Goal: Task Accomplishment & Management: Complete application form

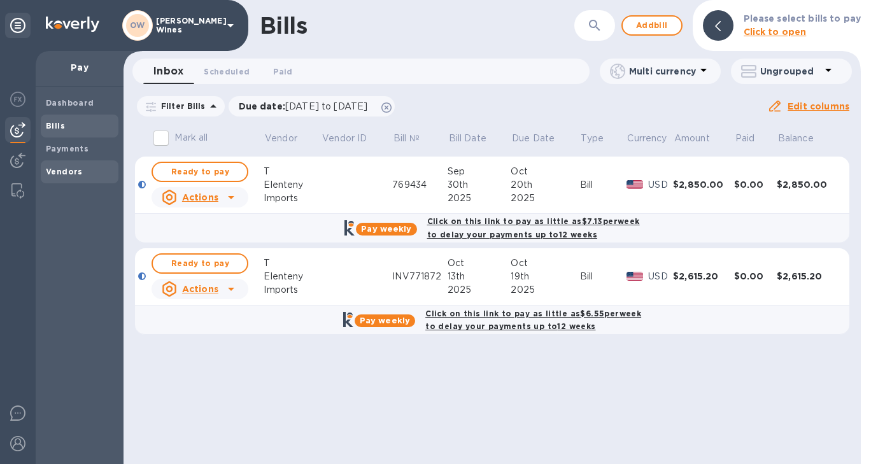
click at [66, 162] on div "Vendors" at bounding box center [80, 171] width 78 height 23
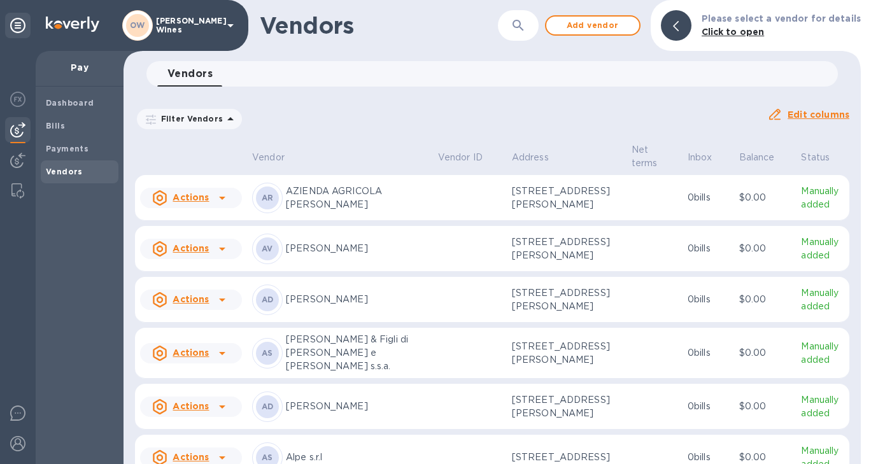
click at [526, 30] on icon "button" at bounding box center [518, 25] width 15 height 15
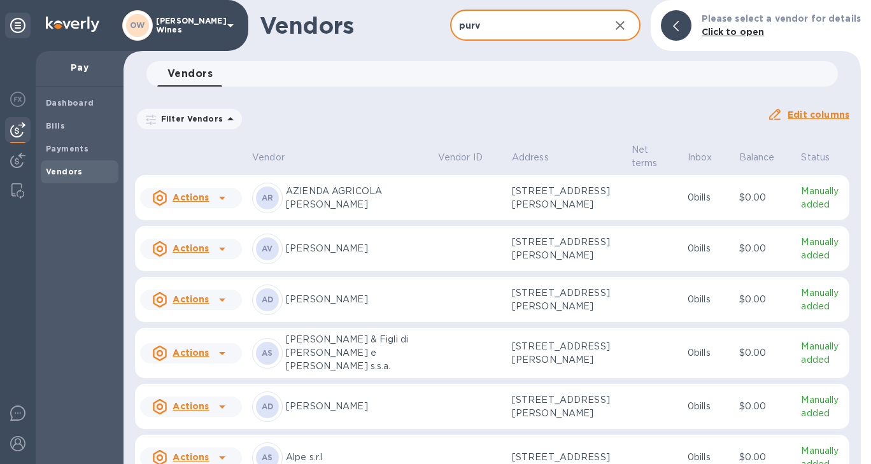
type input "purv"
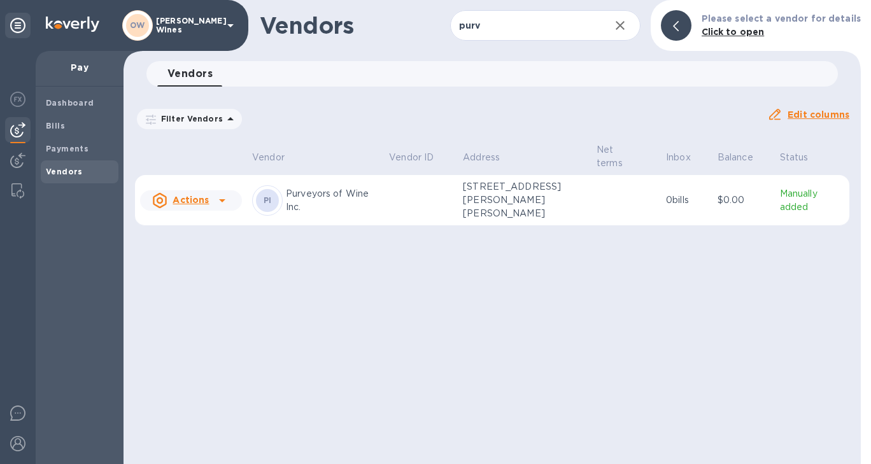
click at [226, 203] on icon at bounding box center [222, 200] width 15 height 15
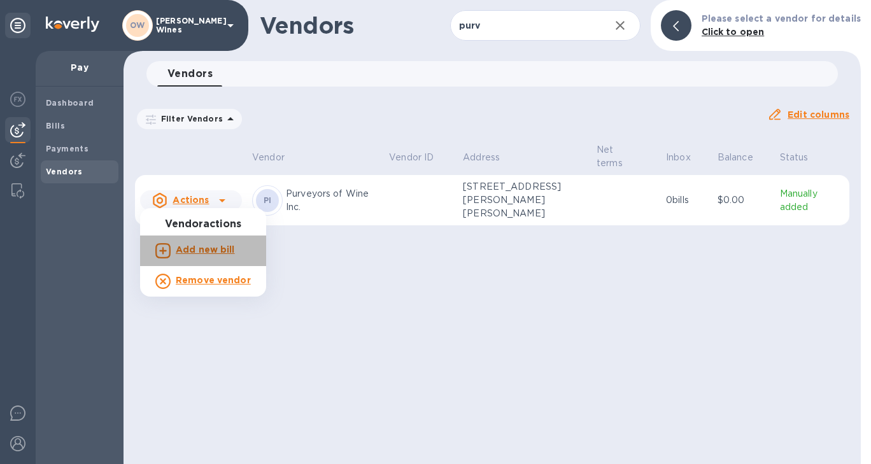
click at [210, 252] on b "Add new bill" at bounding box center [205, 250] width 59 height 10
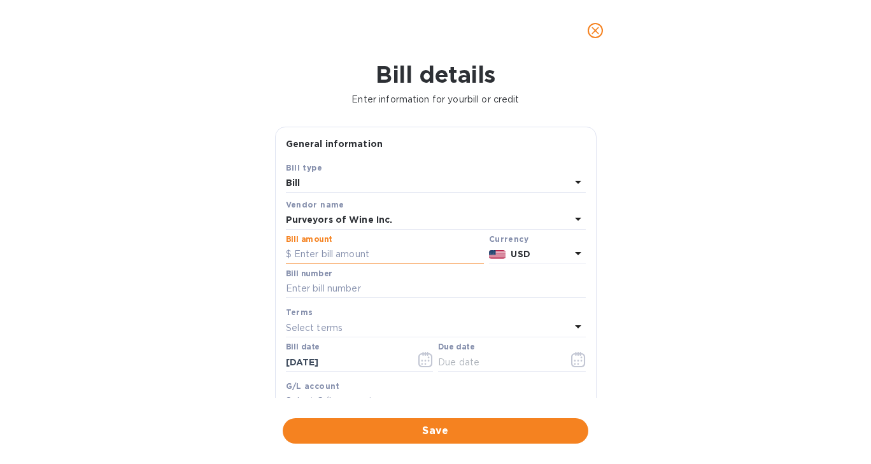
click at [337, 252] on input "text" at bounding box center [385, 254] width 198 height 19
type input "149.61"
click at [333, 295] on input "text" at bounding box center [436, 289] width 300 height 19
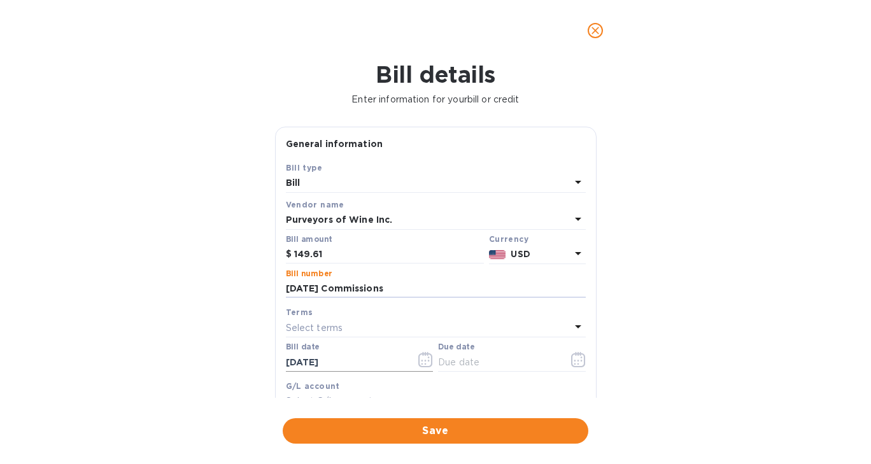
type input "[DATE] Commissions"
drag, startPoint x: 355, startPoint y: 366, endPoint x: 274, endPoint y: 362, distance: 81.0
click at [275, 362] on div "General information Save Bill type Bill Vendor name Purveyors of Wine Inc. Bill…" at bounding box center [436, 293] width 322 height 332
type input "[DATE]"
click at [578, 364] on icon "button" at bounding box center [578, 359] width 14 height 15
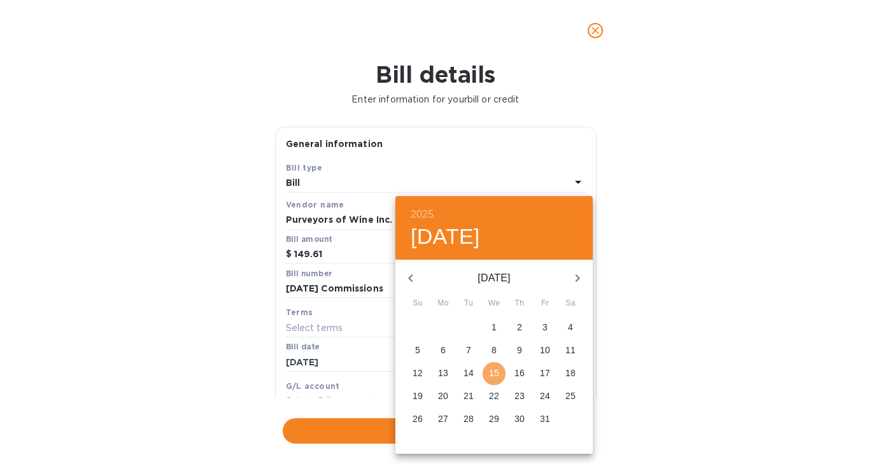
click at [495, 377] on p "15" at bounding box center [494, 373] width 10 height 13
type input "[DATE]"
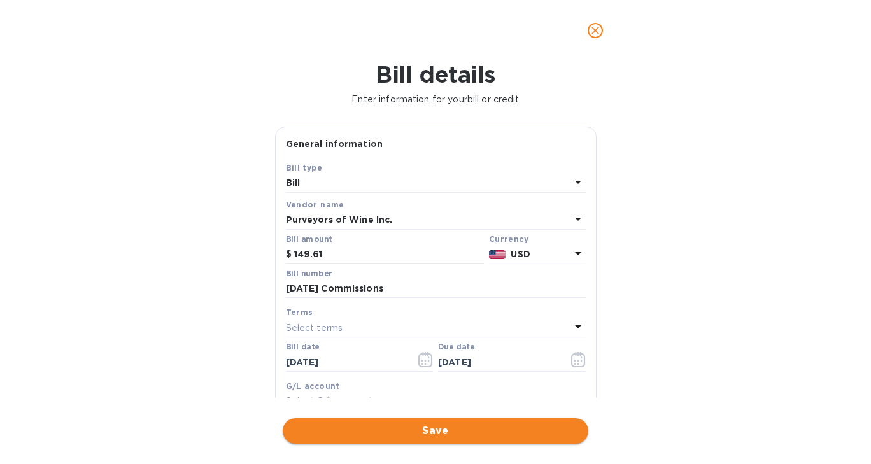
click at [456, 429] on span "Save" at bounding box center [435, 430] width 285 height 15
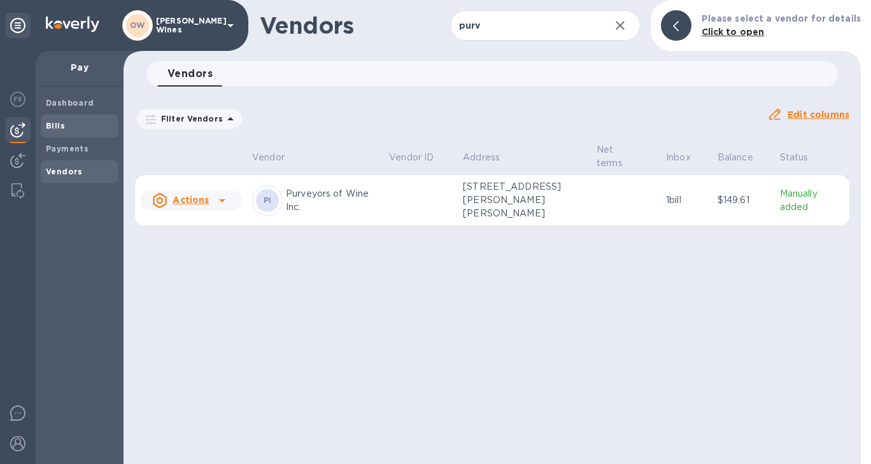
click at [45, 124] on div "Bills" at bounding box center [80, 126] width 78 height 23
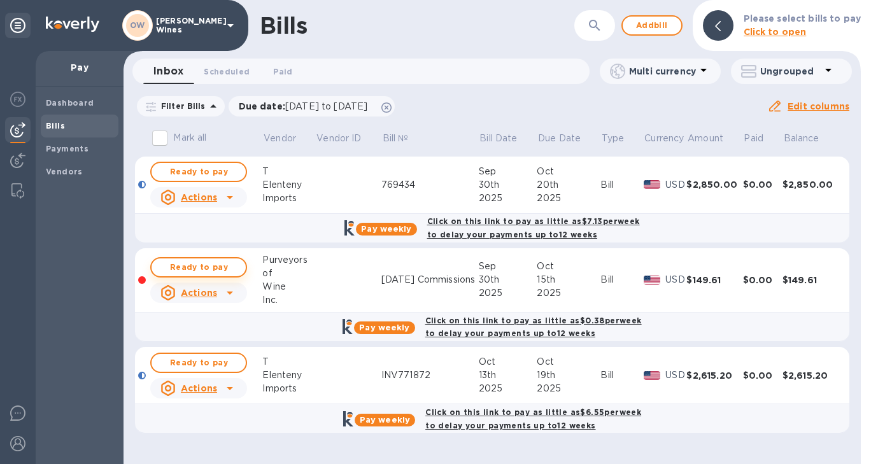
click at [206, 275] on button "Ready to pay" at bounding box center [198, 267] width 97 height 20
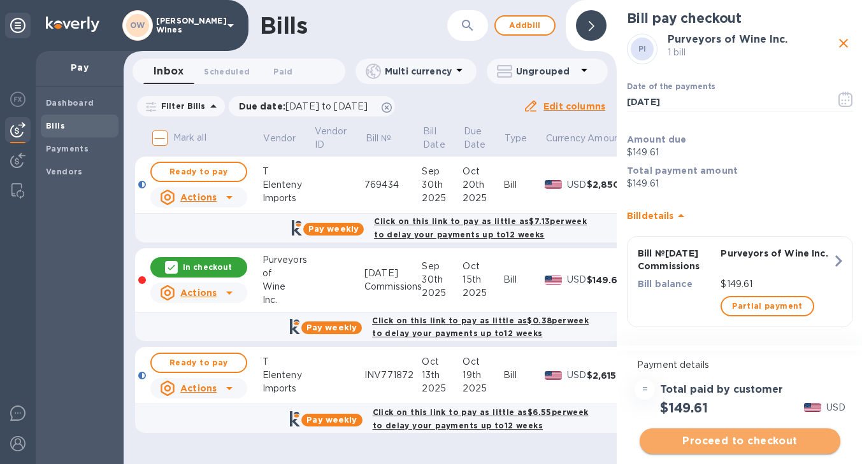
click at [778, 434] on span "Proceed to checkout" at bounding box center [740, 441] width 180 height 15
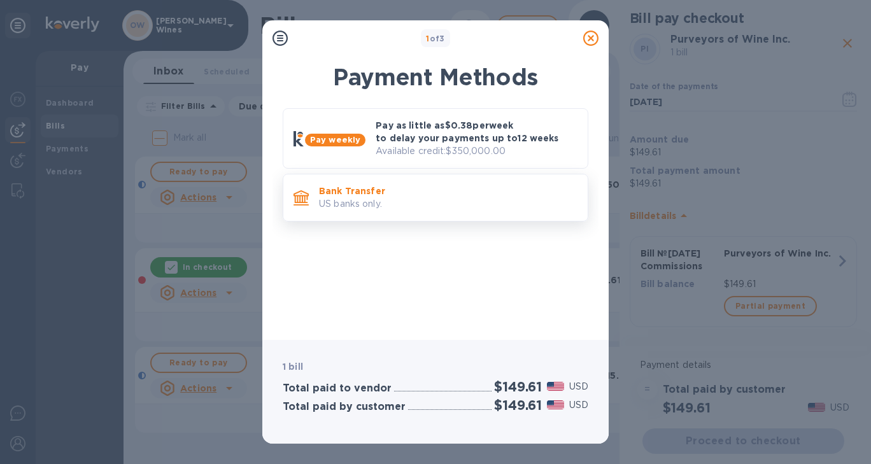
click at [385, 190] on p "Bank Transfer" at bounding box center [448, 191] width 259 height 13
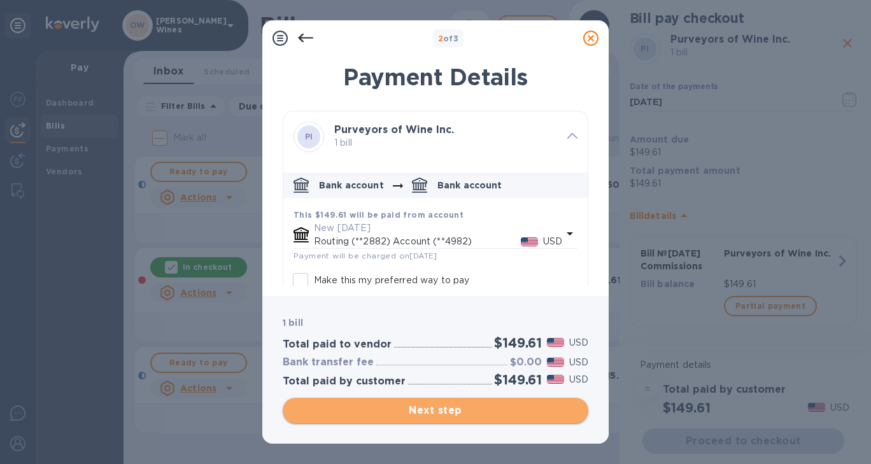
click at [467, 407] on span "Next step" at bounding box center [435, 410] width 285 height 15
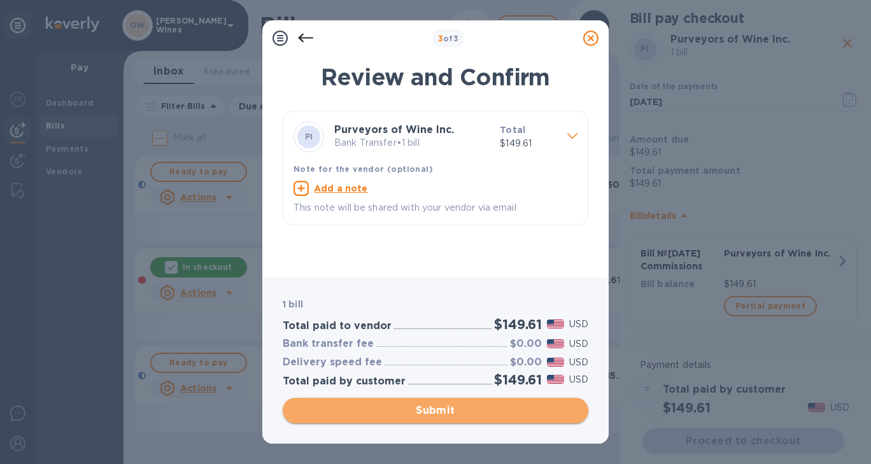
click at [468, 409] on span "Submit" at bounding box center [435, 410] width 285 height 15
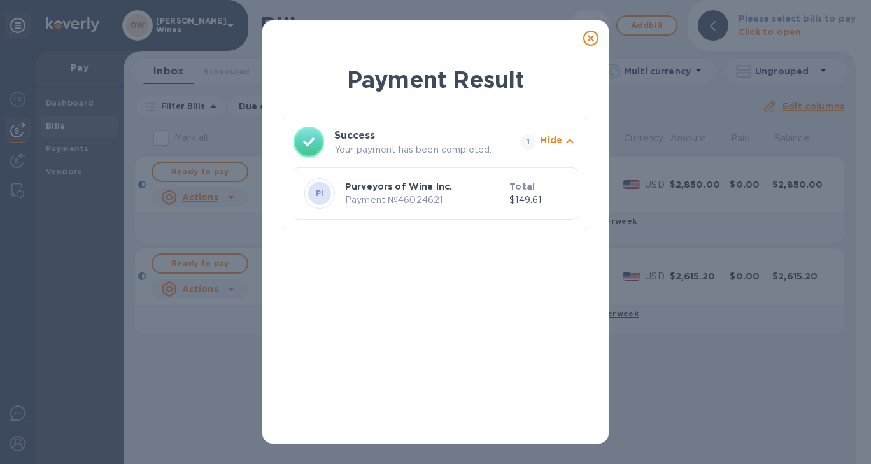
click at [591, 39] on icon at bounding box center [590, 38] width 15 height 15
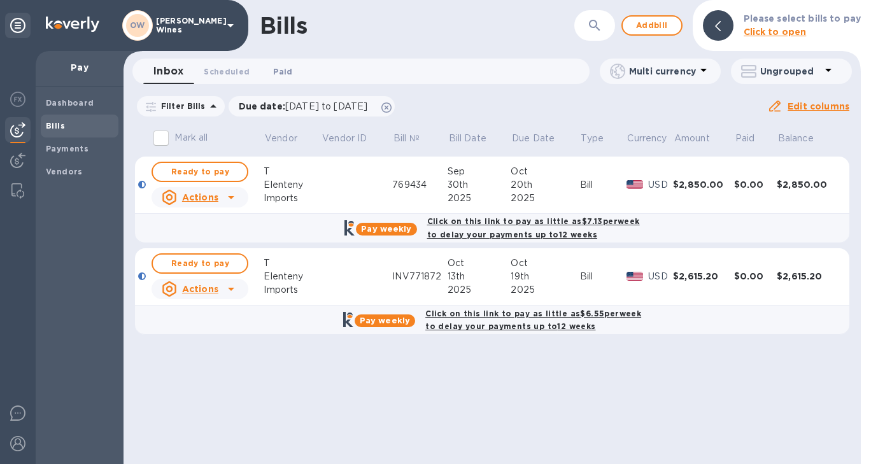
click at [279, 74] on span "Paid 0" at bounding box center [282, 71] width 19 height 13
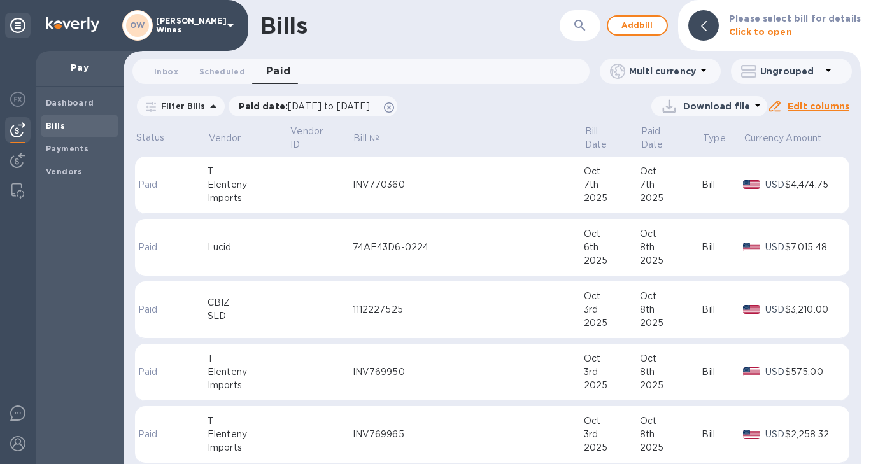
click at [583, 22] on icon "button" at bounding box center [580, 25] width 15 height 15
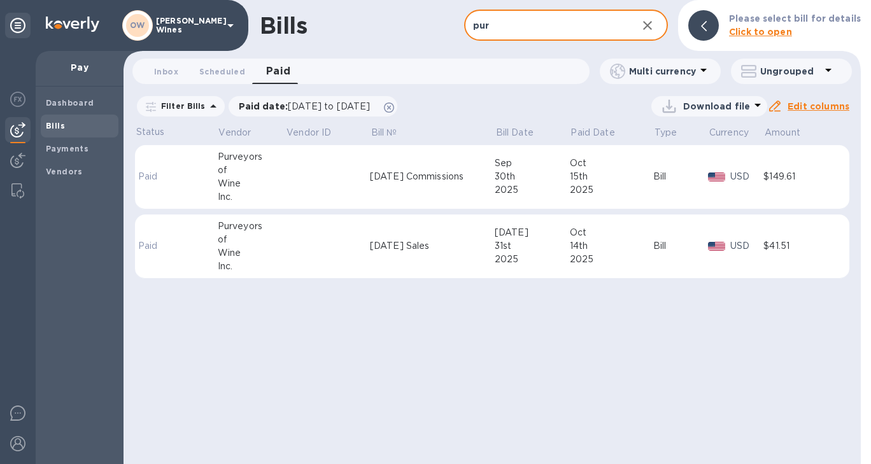
type input "pur"
click at [220, 181] on div "Wine" at bounding box center [252, 183] width 68 height 13
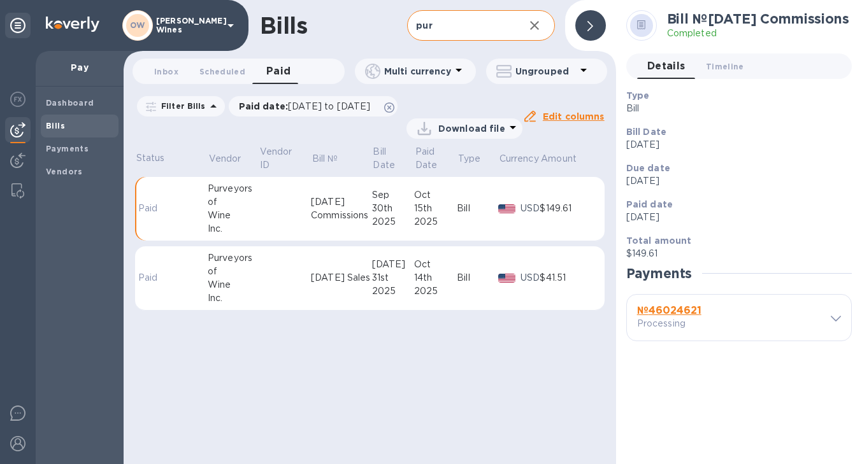
click at [667, 310] on b "№ 46024621" at bounding box center [669, 310] width 64 height 12
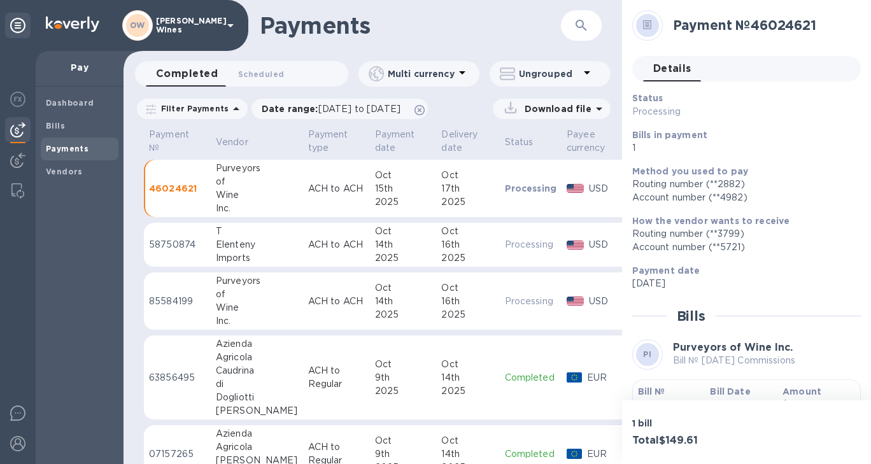
click at [654, 390] on b "Bill №" at bounding box center [651, 392] width 27 height 10
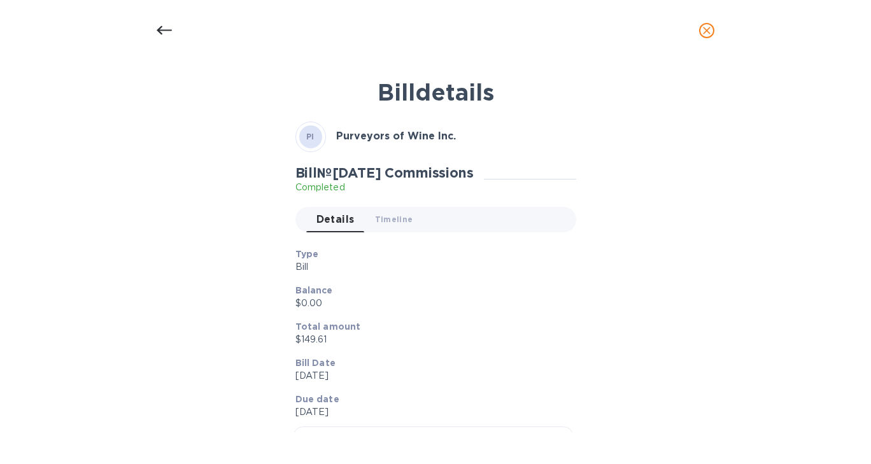
click at [162, 27] on icon at bounding box center [164, 30] width 15 height 15
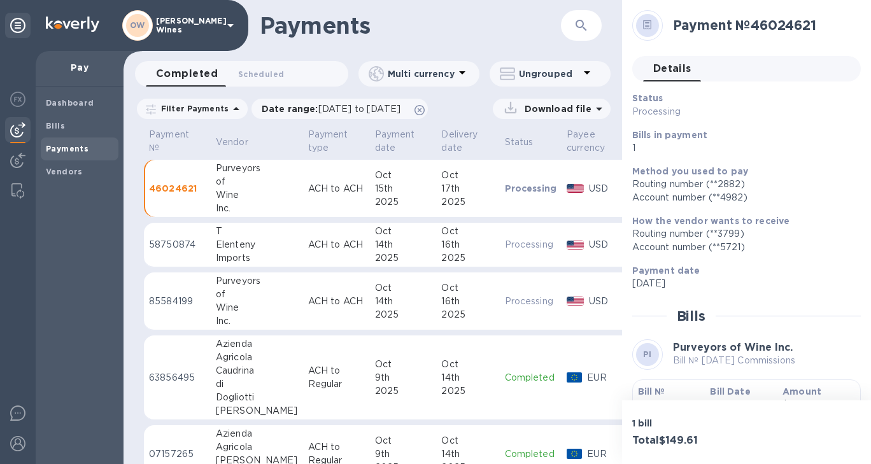
scroll to position [50, 0]
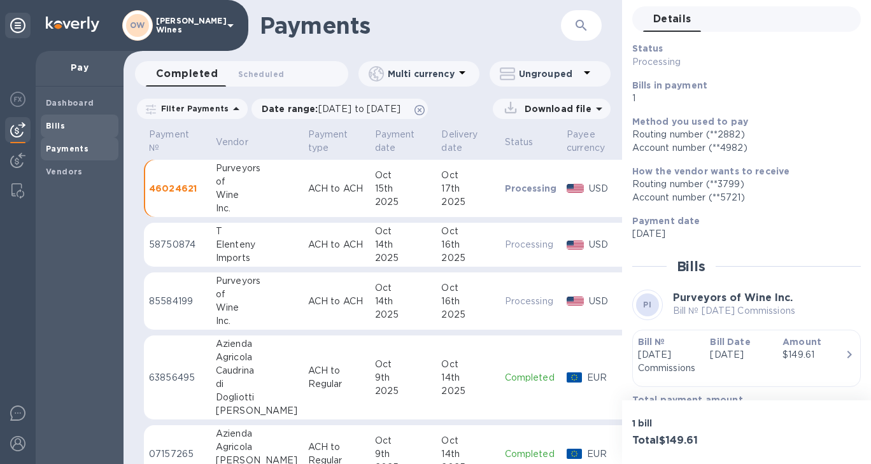
click at [65, 125] on span "Bills" at bounding box center [80, 126] width 68 height 13
